Goal: Information Seeking & Learning: Learn about a topic

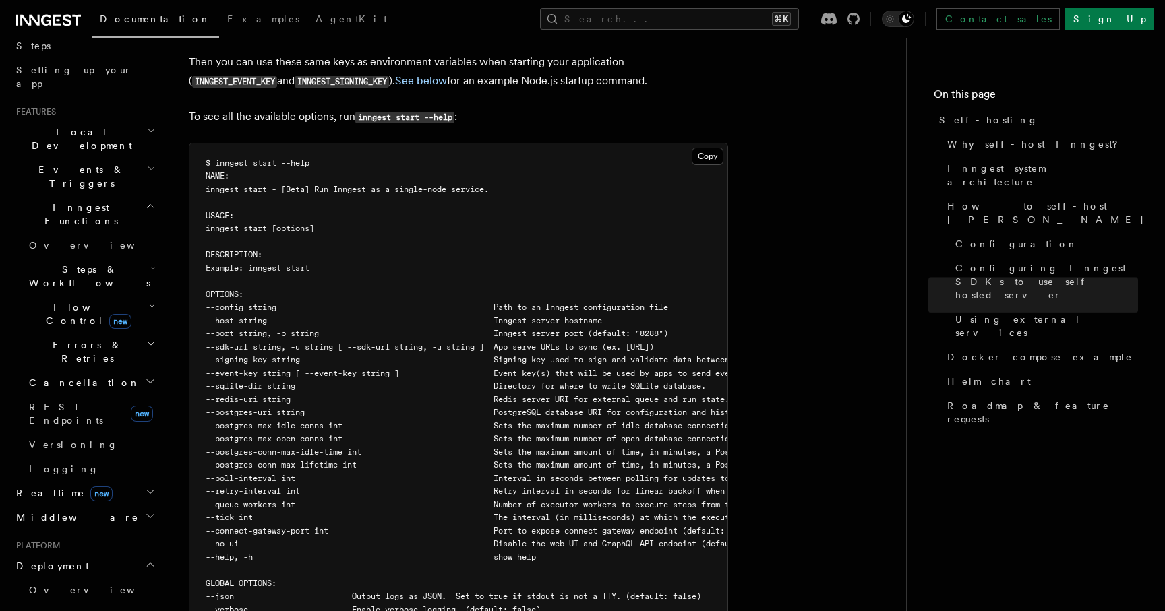
scroll to position [1457, 0]
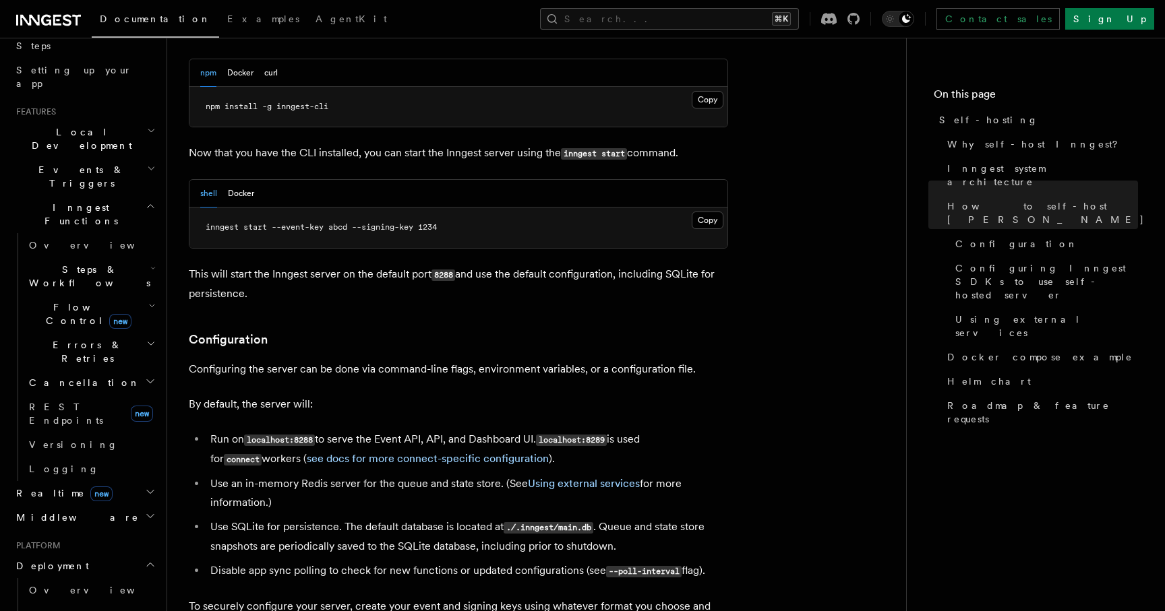
click at [61, 301] on span "Flow Control new" at bounding box center [86, 314] width 125 height 27
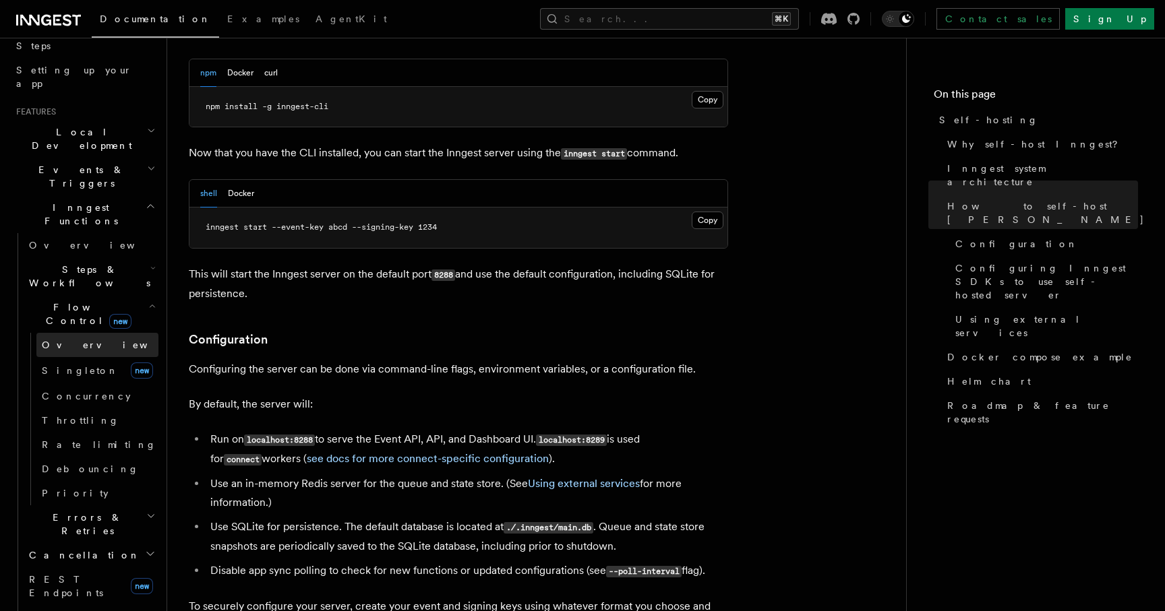
click at [57, 340] on span "Overview" at bounding box center [111, 345] width 139 height 11
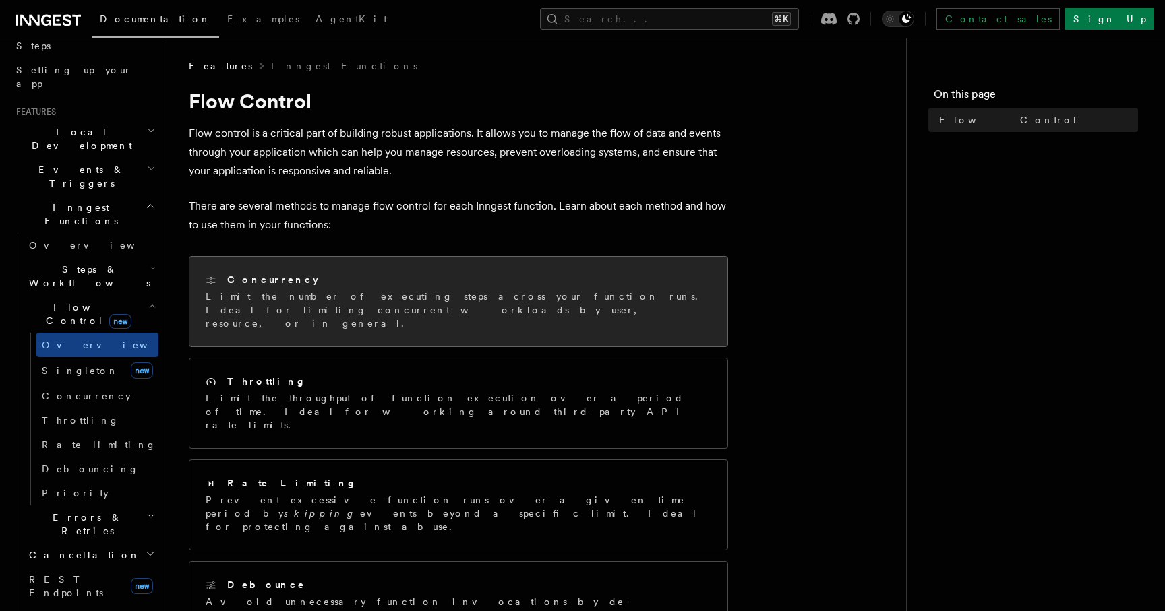
click at [273, 278] on h2 "Concurrency" at bounding box center [272, 279] width 91 height 13
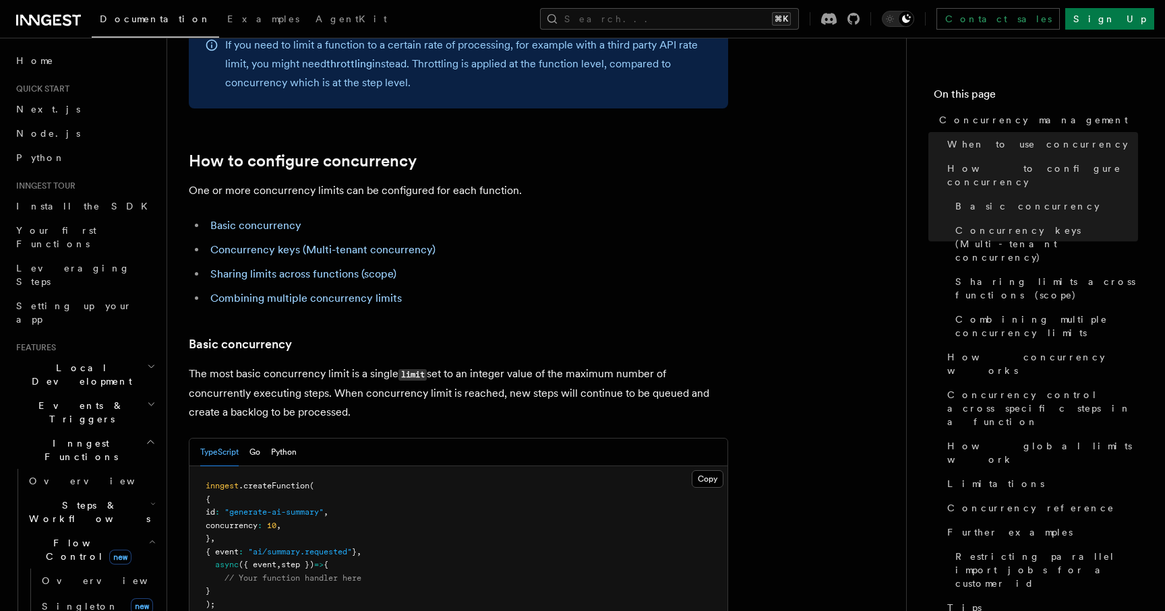
scroll to position [679, 0]
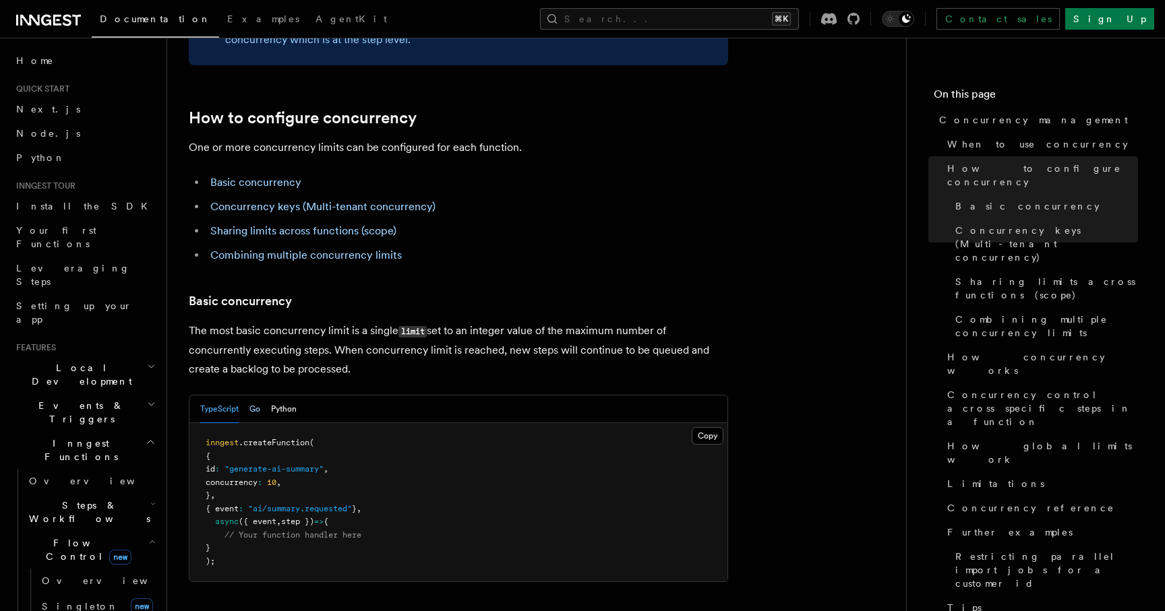
click at [251, 396] on button "Go" at bounding box center [254, 410] width 11 height 28
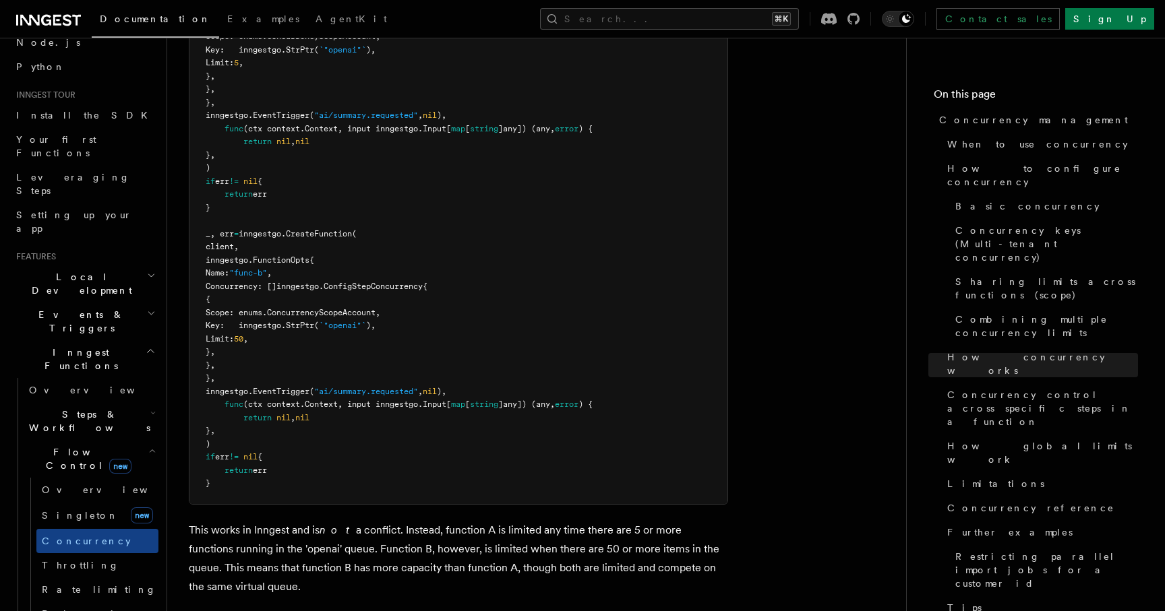
scroll to position [0, 0]
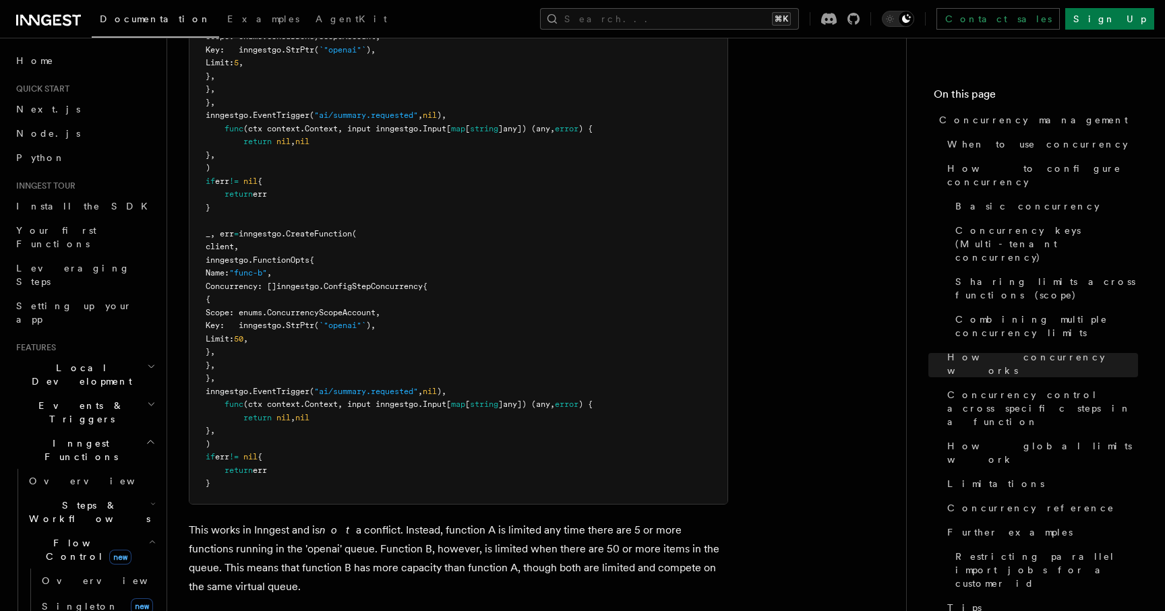
click at [148, 537] on icon "button" at bounding box center [151, 542] width 7 height 11
click at [121, 431] on h2 "Inngest Functions" at bounding box center [85, 450] width 148 height 38
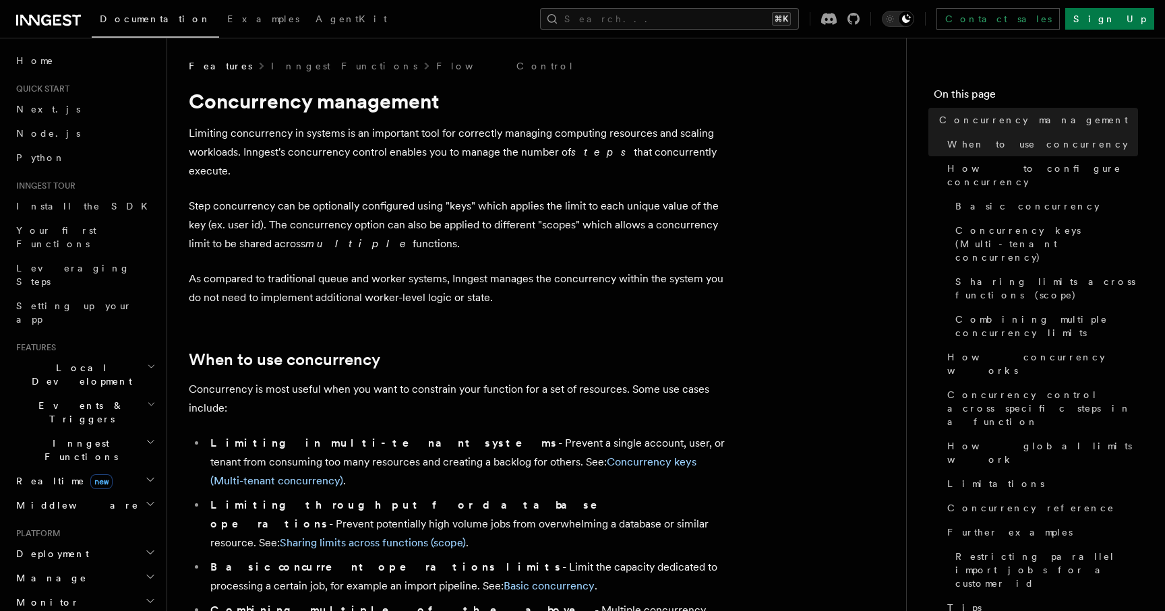
scroll to position [297, 0]
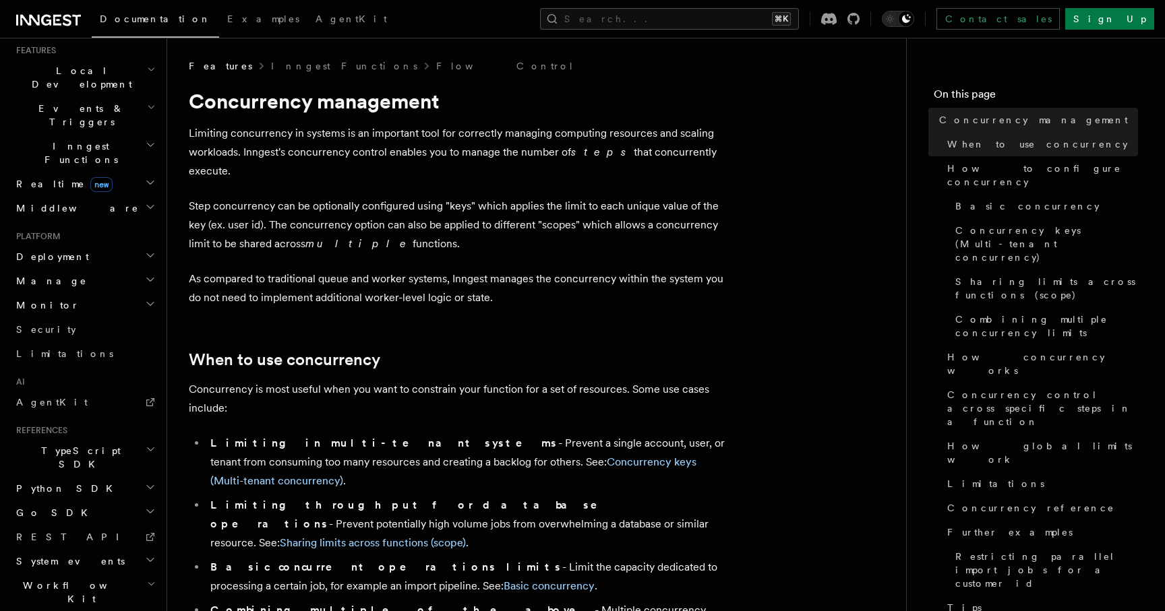
click at [147, 579] on icon "button" at bounding box center [151, 584] width 9 height 11
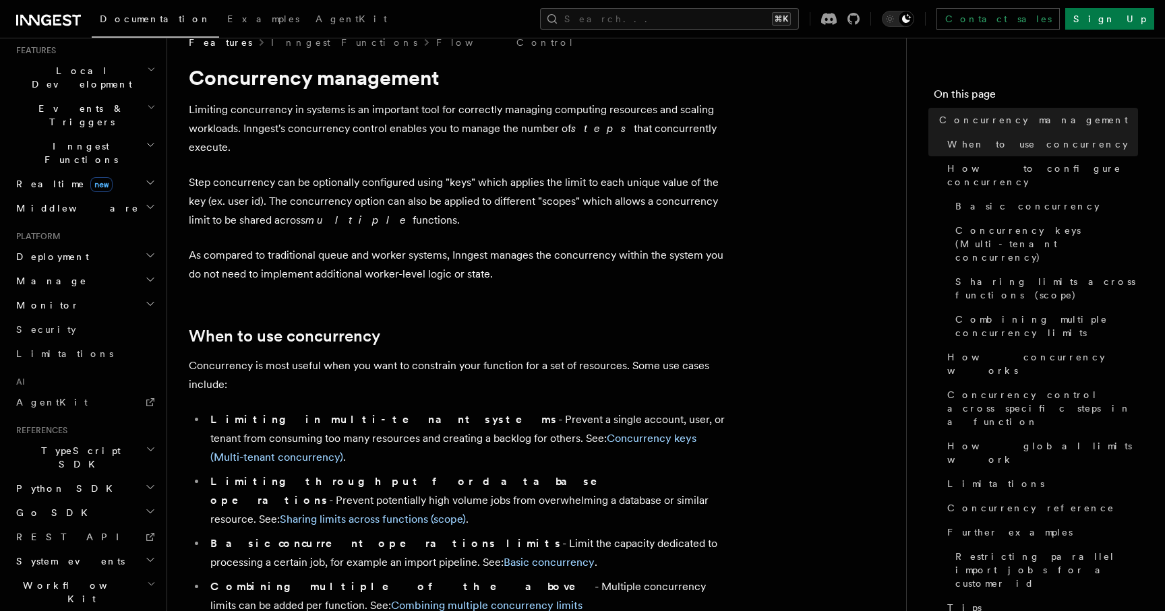
click at [147, 579] on icon "button" at bounding box center [151, 584] width 9 height 11
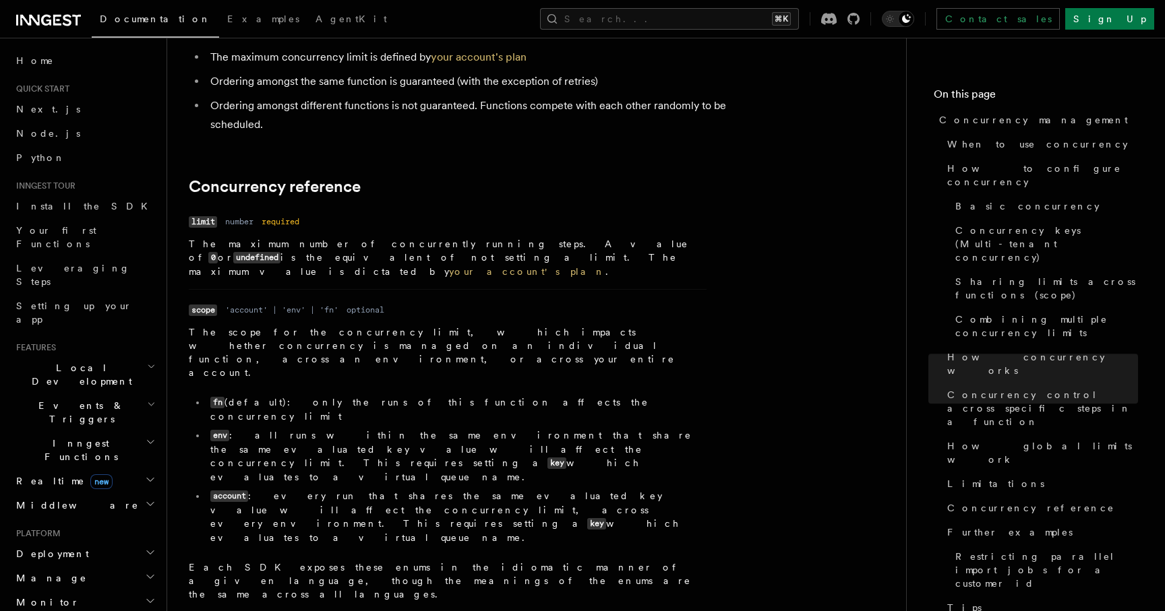
scroll to position [5039, 0]
